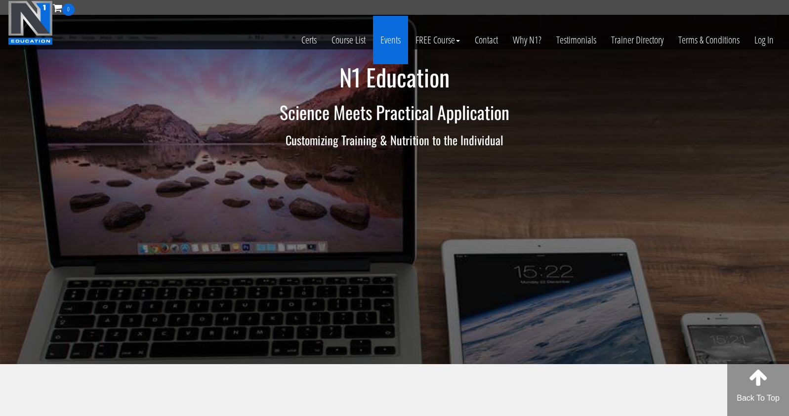
click at [387, 40] on link "Events" at bounding box center [390, 40] width 35 height 48
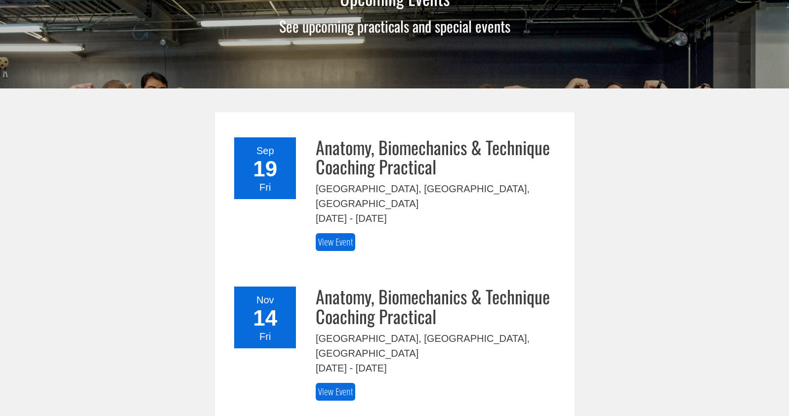
scroll to position [151, 0]
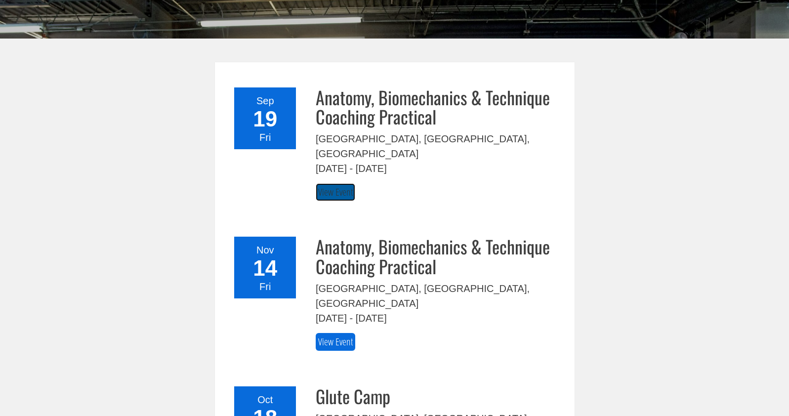
click at [335, 183] on link "View Event" at bounding box center [336, 192] width 40 height 18
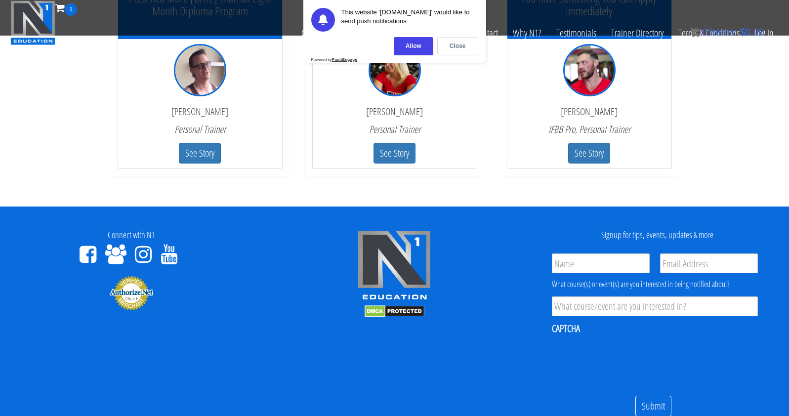
scroll to position [2366, 0]
